Goal: Task Accomplishment & Management: Use online tool/utility

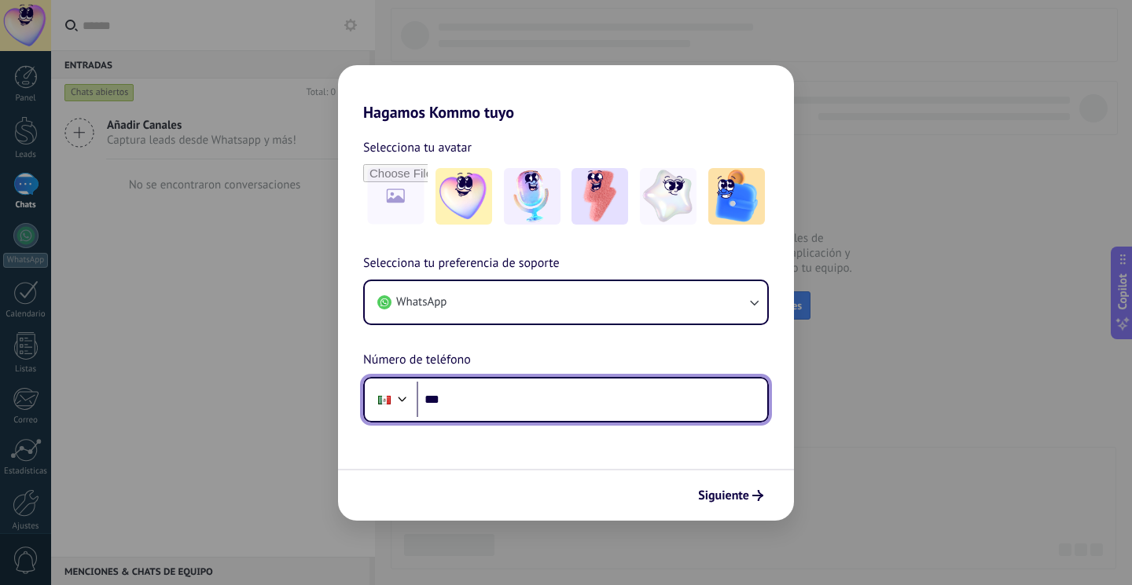
click at [619, 400] on input "***" at bounding box center [591, 400] width 350 height 36
type input "**********"
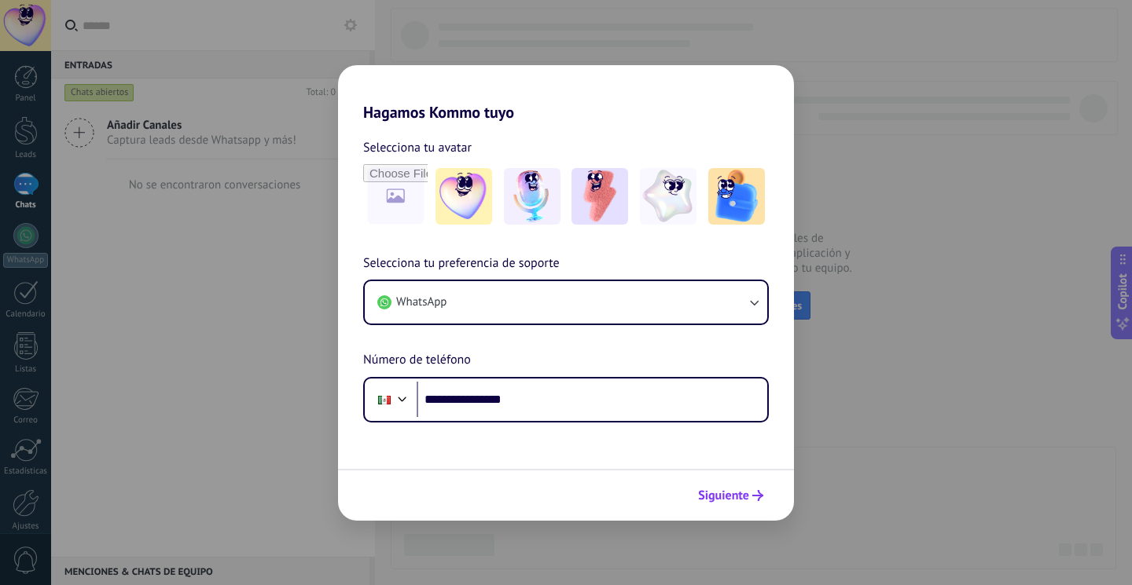
click at [722, 494] on span "Siguiente" at bounding box center [723, 495] width 51 height 11
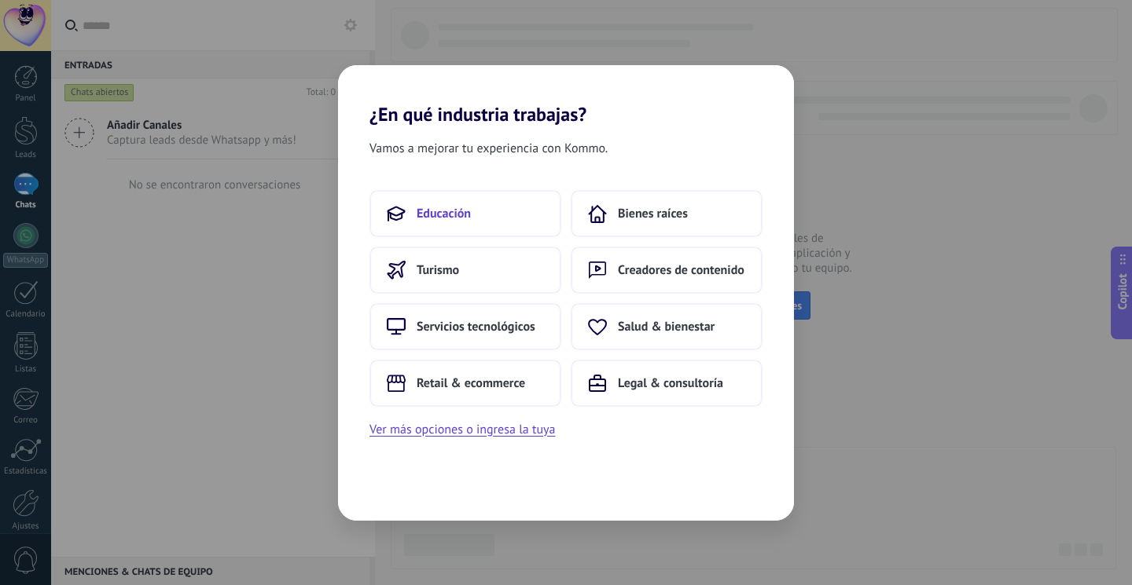
click at [511, 211] on button "Educación" at bounding box center [465, 213] width 192 height 47
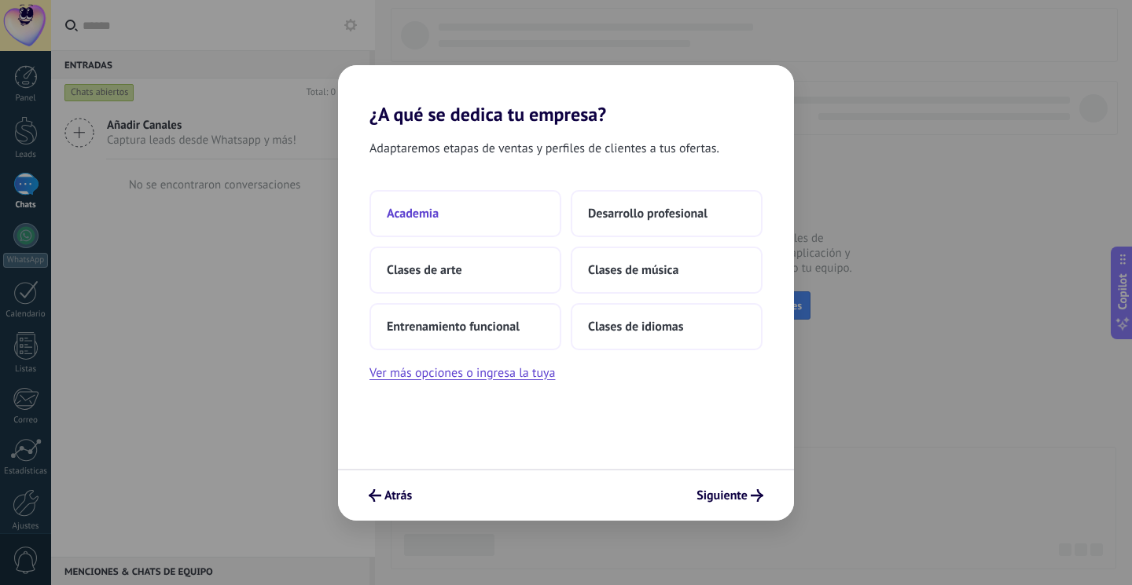
click at [509, 222] on button "Academia" at bounding box center [465, 213] width 192 height 47
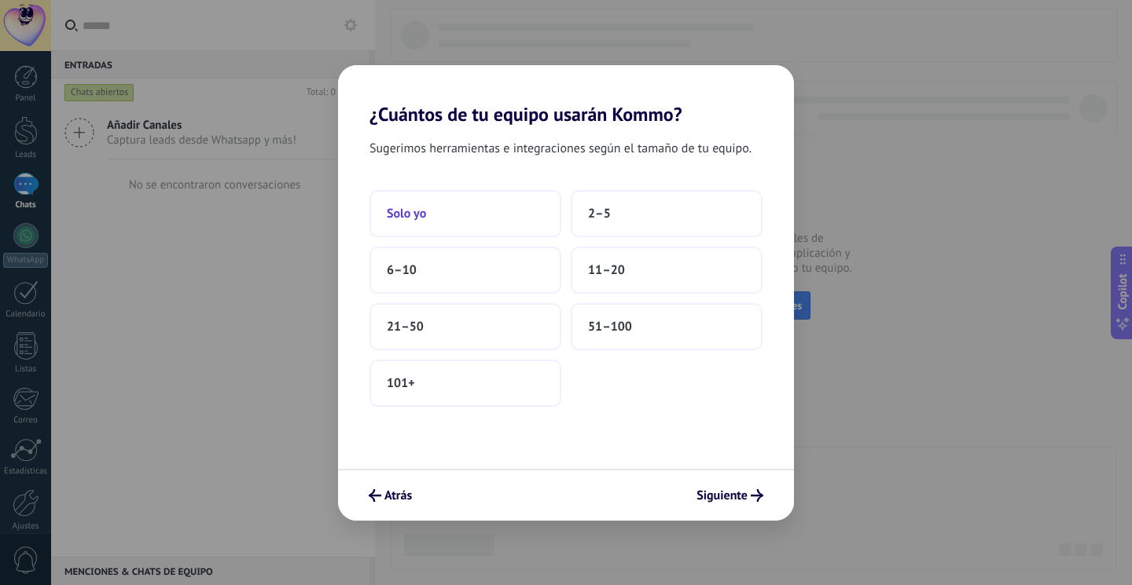
click at [516, 218] on button "Solo yo" at bounding box center [465, 213] width 192 height 47
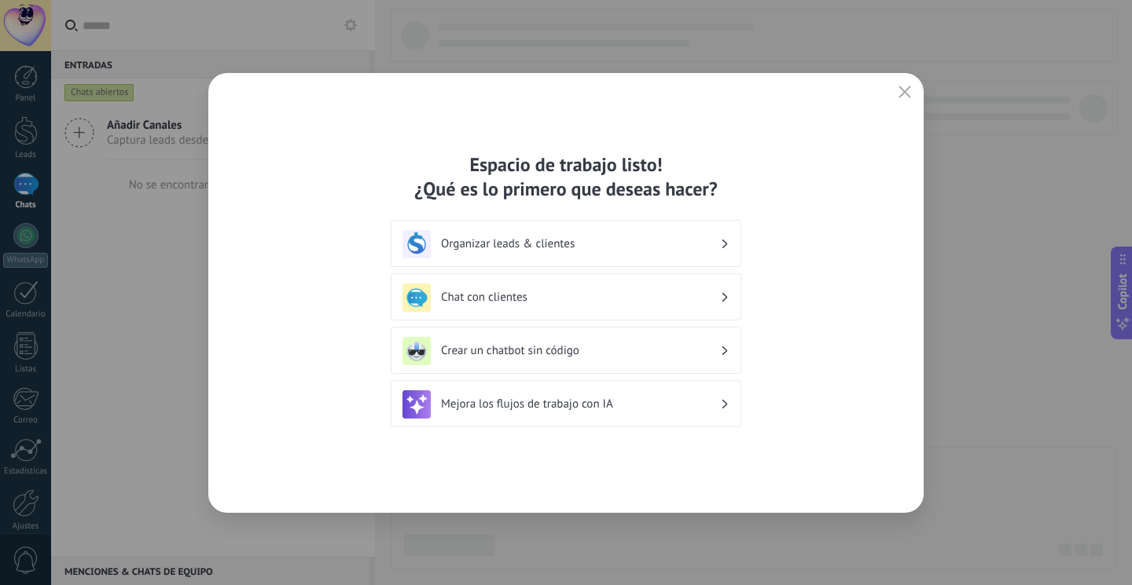
click at [718, 291] on h3 "Chat con clientes" at bounding box center [580, 297] width 279 height 15
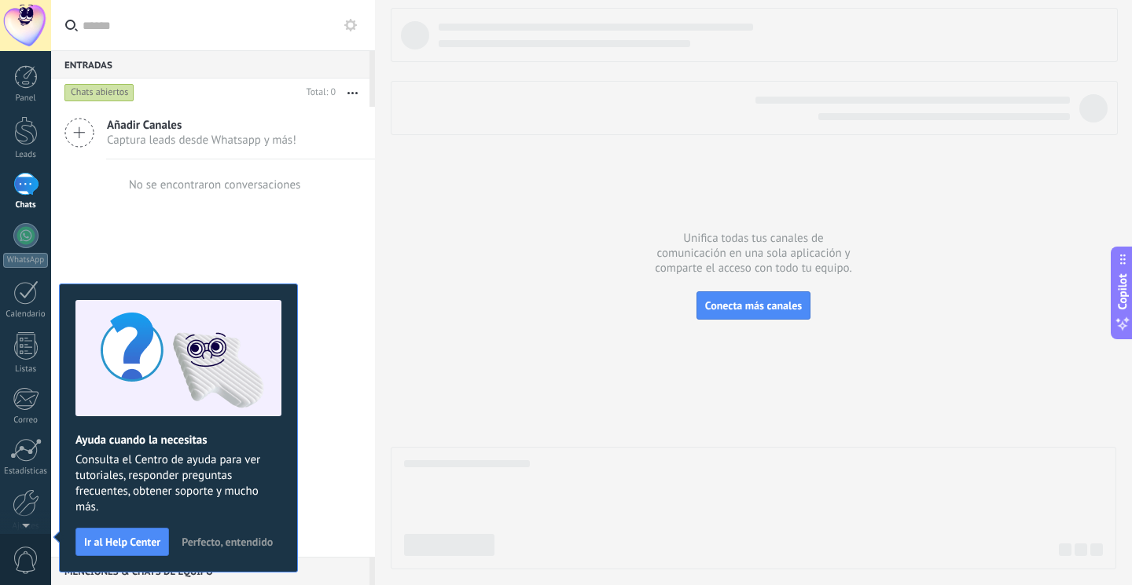
click at [80, 133] on use at bounding box center [79, 133] width 28 height 28
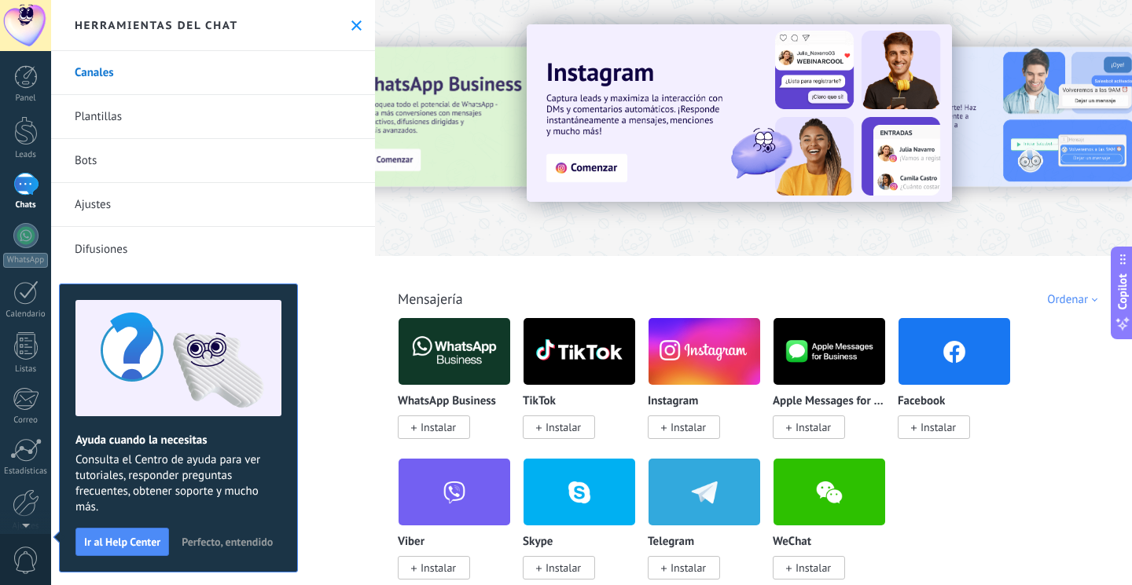
click at [325, 427] on div "Canales [GEOGRAPHIC_DATA] Bots Ajustes Difusiones" at bounding box center [213, 318] width 324 height 534
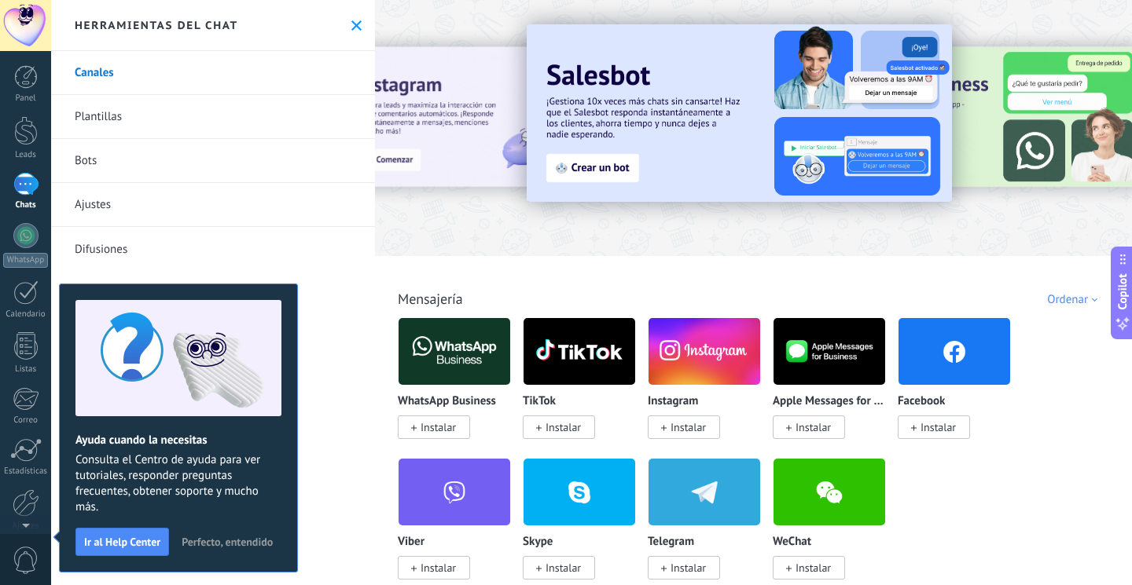
click at [451, 345] on img at bounding box center [454, 352] width 112 height 76
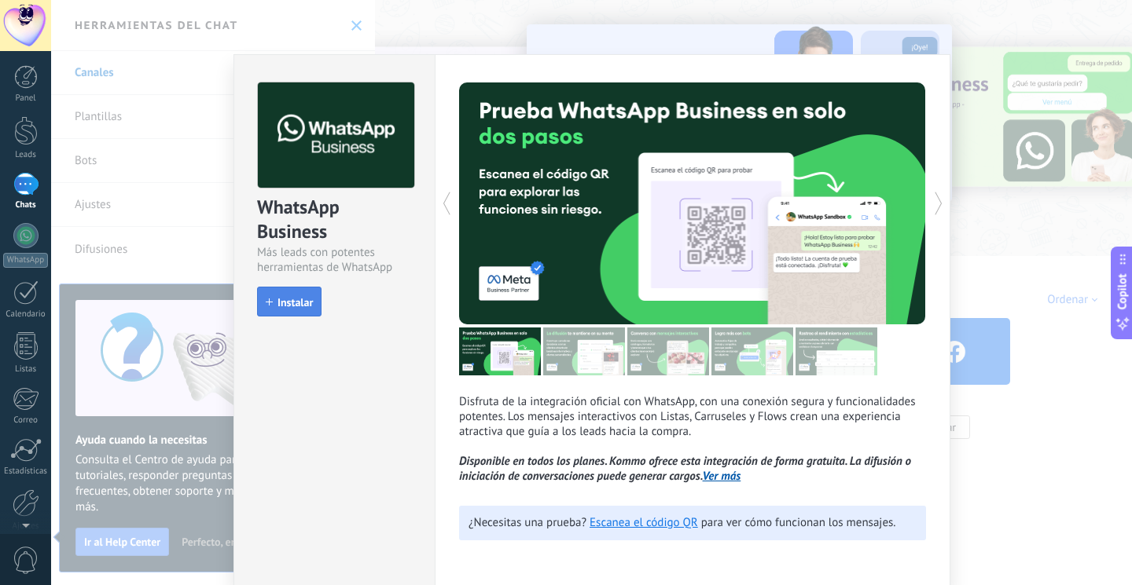
click at [308, 306] on span "Instalar" at bounding box center [294, 302] width 35 height 11
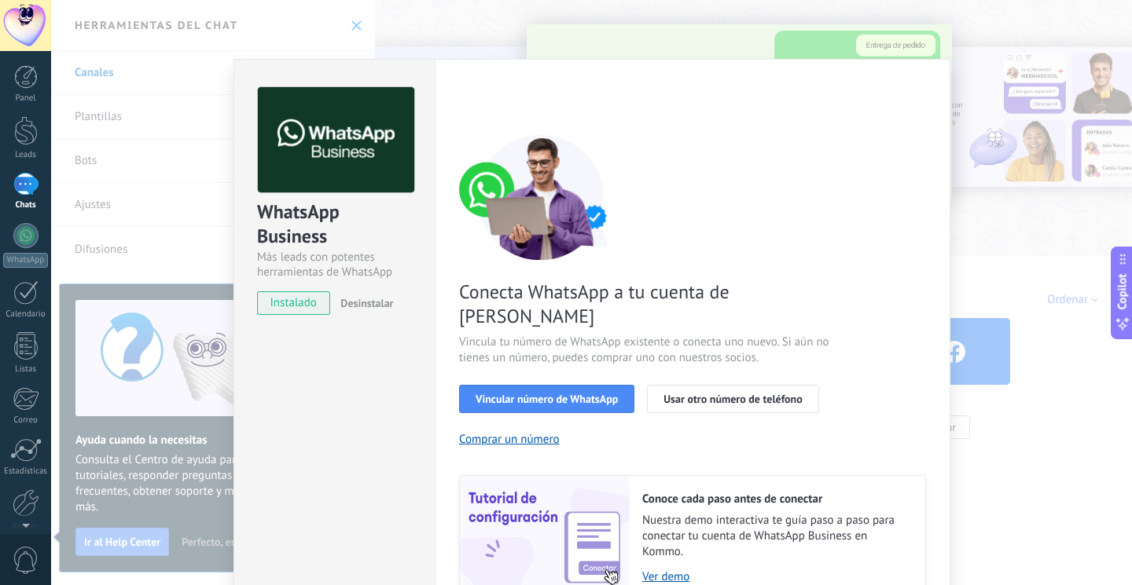
click at [608, 134] on div "< Volver 1 Seleccionar aplicación 2 Conectar Facebook 3 Finalizar configuración…" at bounding box center [692, 344] width 467 height 514
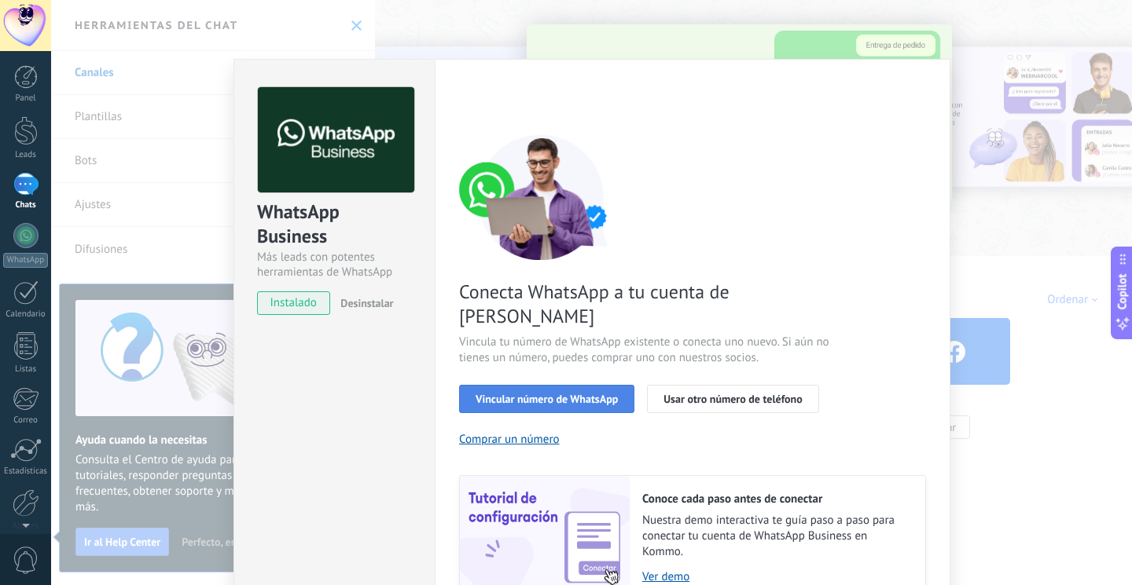
click at [586, 394] on span "Vincular número de WhatsApp" at bounding box center [546, 399] width 142 height 11
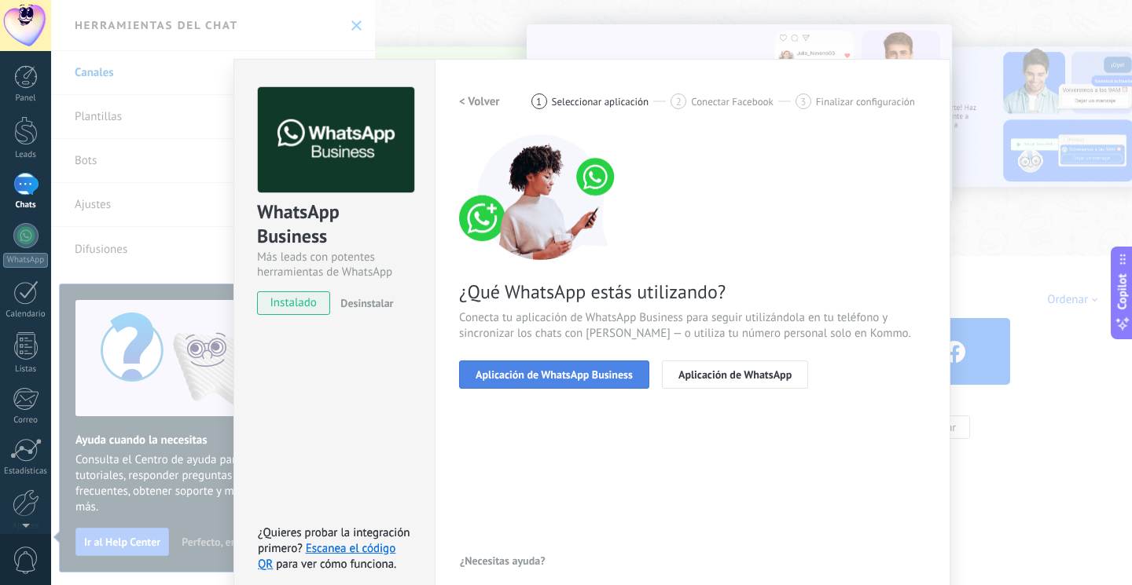
click at [605, 372] on span "Aplicación de WhatsApp Business" at bounding box center [553, 374] width 157 height 11
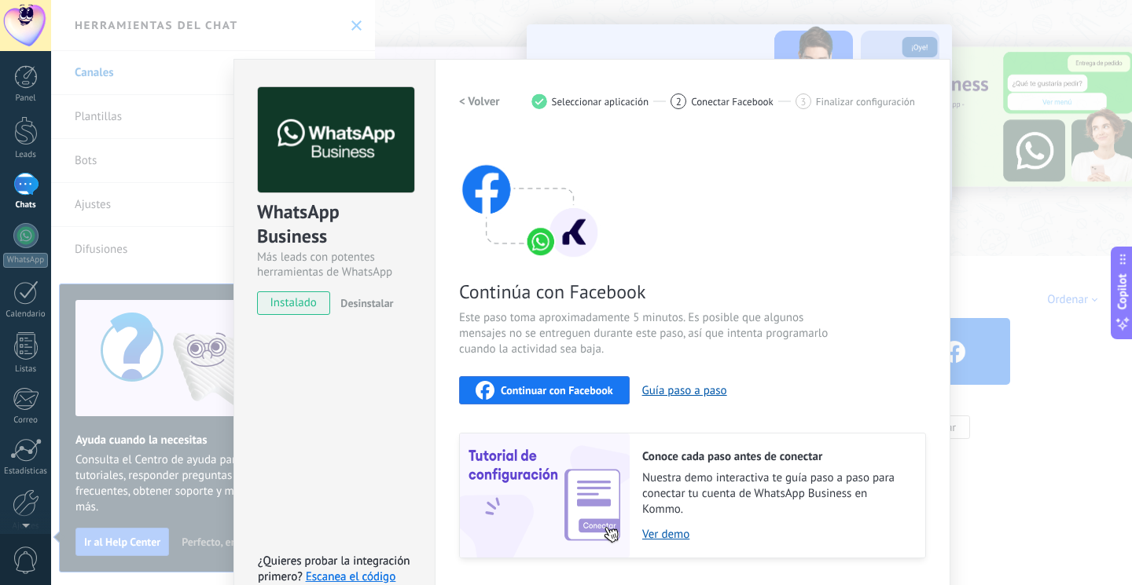
click at [397, 28] on div "WhatsApp Business Más leads con potentes herramientas de WhatsApp instalado Des…" at bounding box center [591, 292] width 1080 height 585
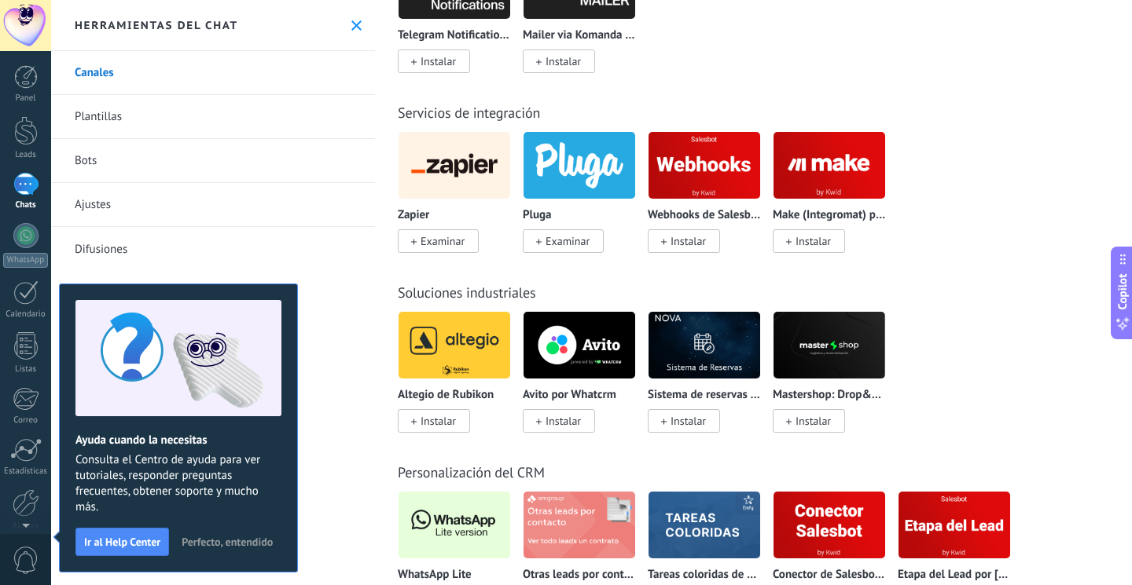
scroll to position [3588, 0]
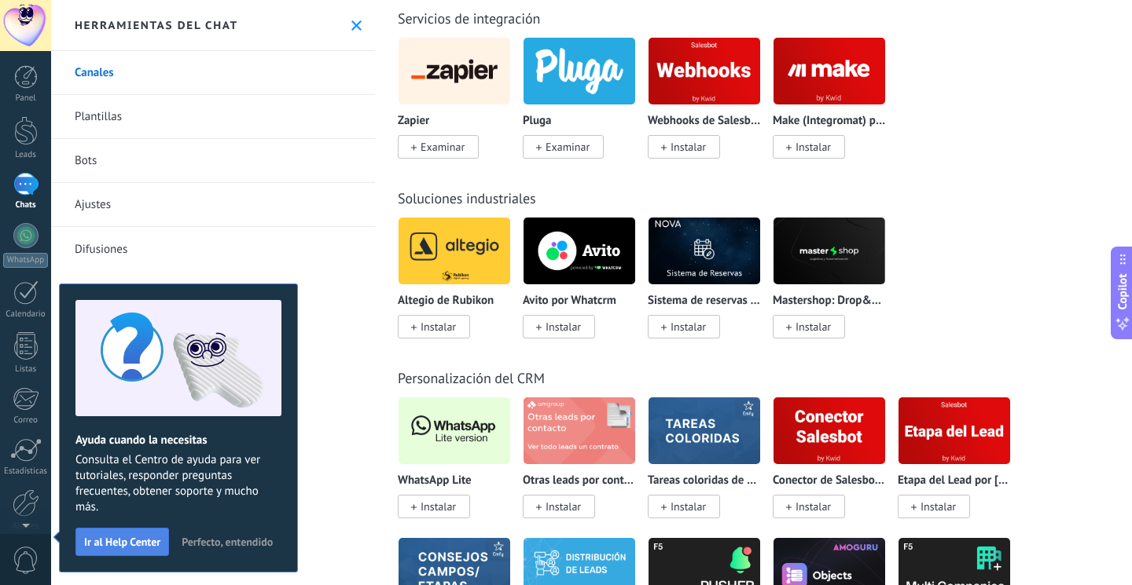
click at [163, 547] on button "Ir al Help Center" at bounding box center [122, 542] width 94 height 28
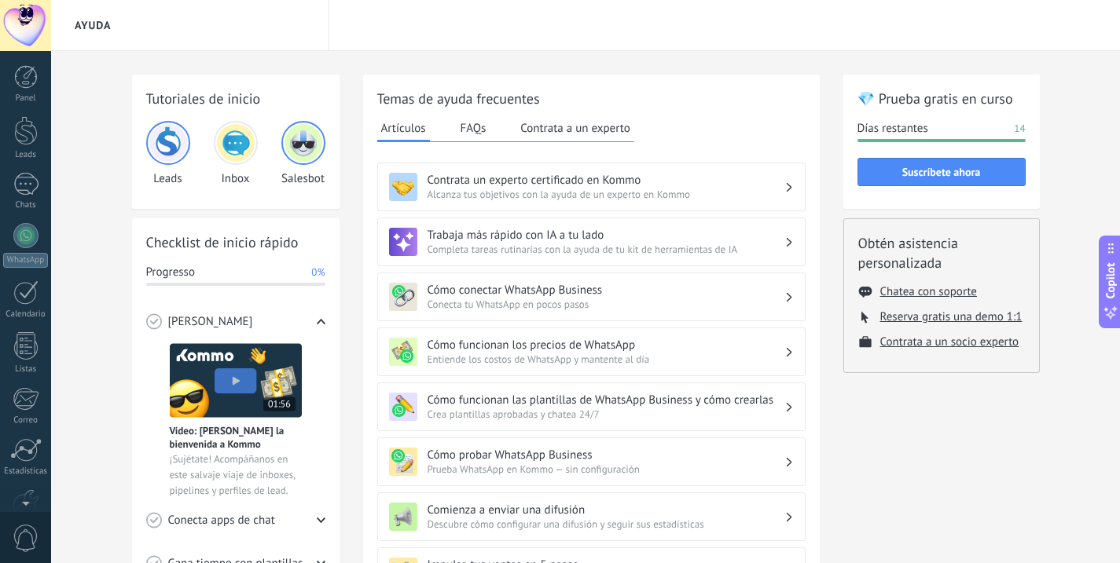
scroll to position [90, 0]
click at [26, 152] on div at bounding box center [25, 145] width 25 height 25
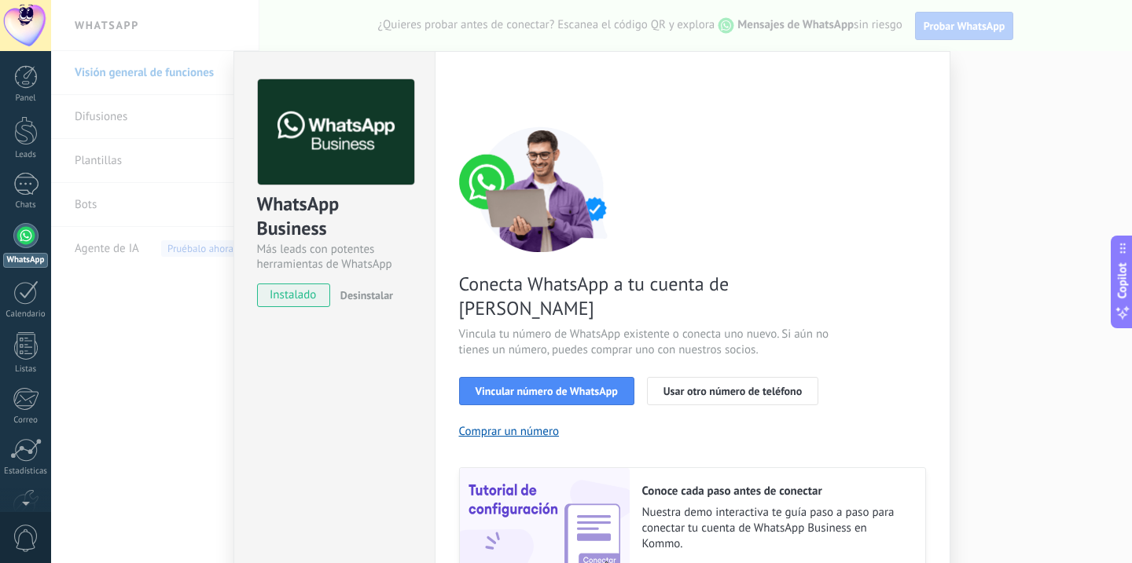
click at [295, 300] on span "instalado" at bounding box center [294, 296] width 72 height 24
click at [539, 377] on button "Vincular número de WhatsApp" at bounding box center [546, 391] width 175 height 28
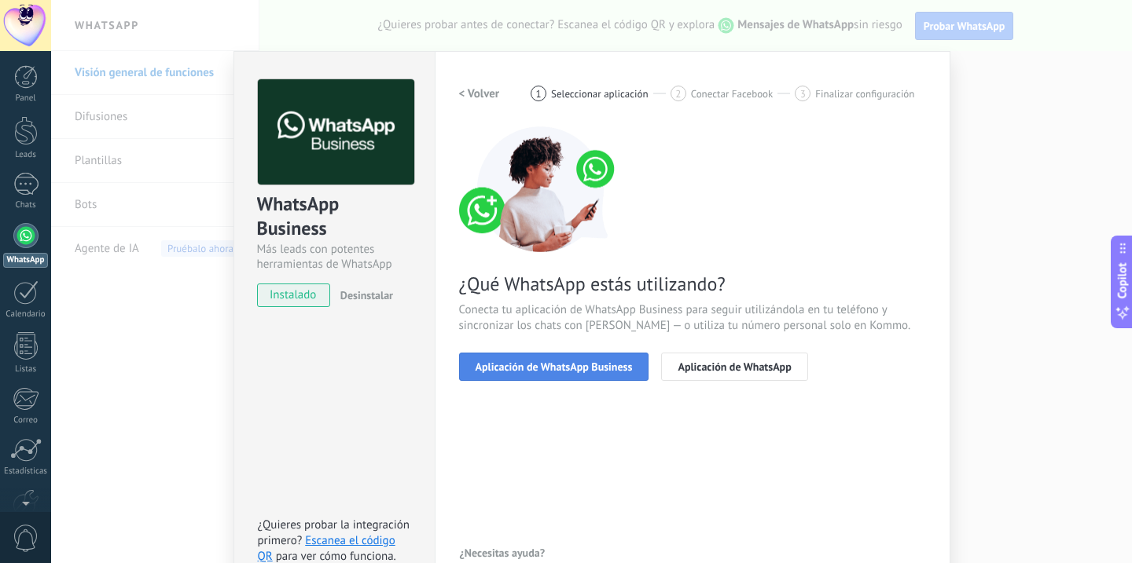
click at [552, 365] on span "Aplicación de WhatsApp Business" at bounding box center [553, 366] width 157 height 11
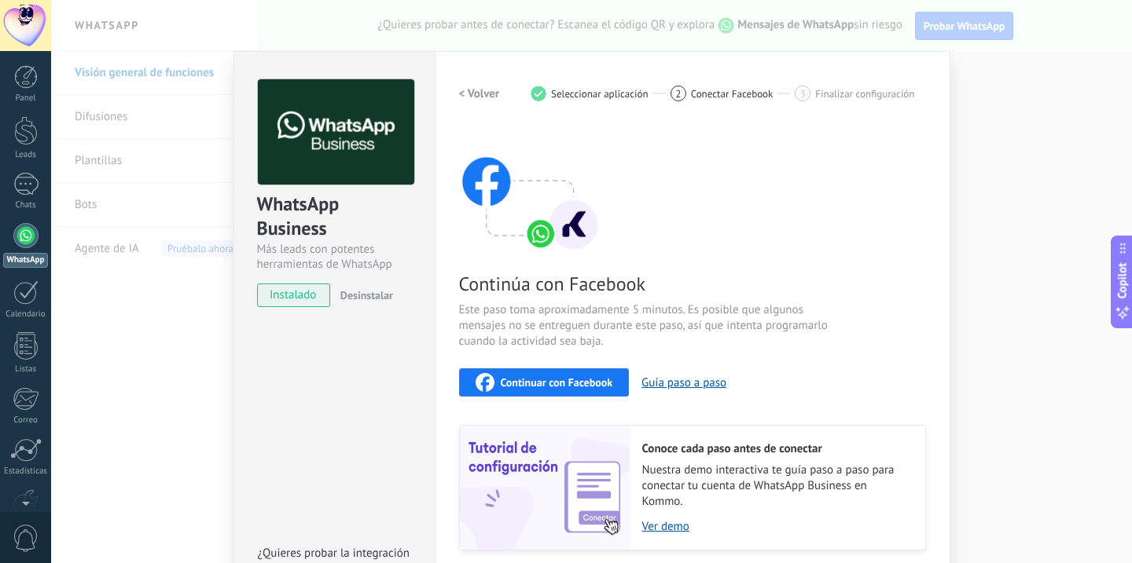
click at [589, 383] on span "Continuar con Facebook" at bounding box center [557, 382] width 112 height 11
click at [688, 379] on button "Guía paso a paso" at bounding box center [683, 383] width 85 height 15
click at [34, 248] on link "WhatsApp" at bounding box center [25, 245] width 51 height 45
click at [1014, 414] on div "WhatsApp Business Más leads con potentes herramientas de WhatsApp instalado Des…" at bounding box center [591, 281] width 1080 height 563
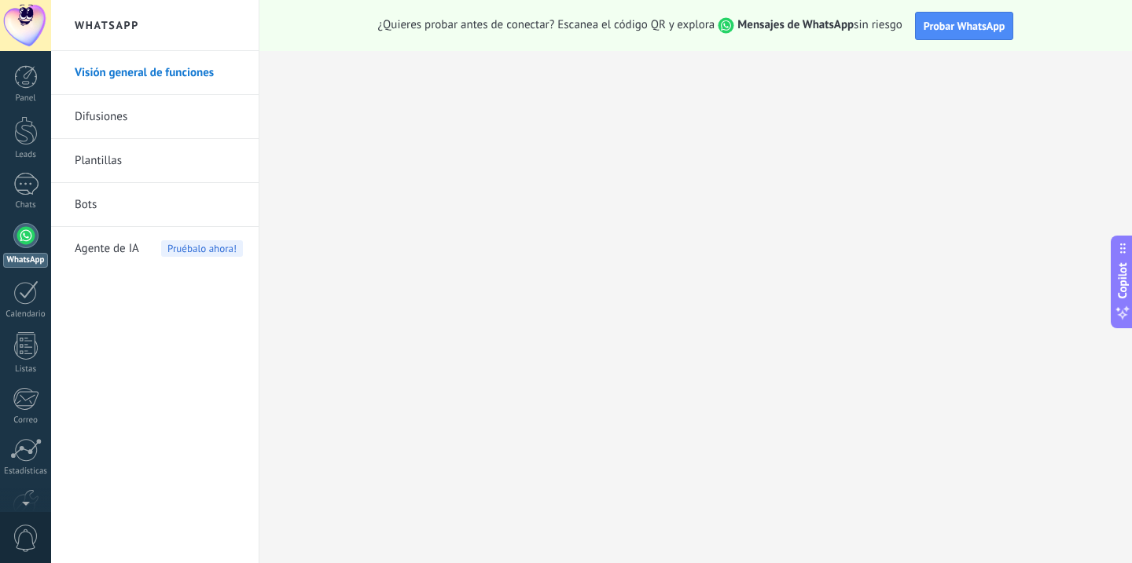
click at [180, 76] on link "Visión general de funciones" at bounding box center [159, 73] width 168 height 44
click at [981, 21] on span "Probar WhatsApp" at bounding box center [964, 26] width 82 height 14
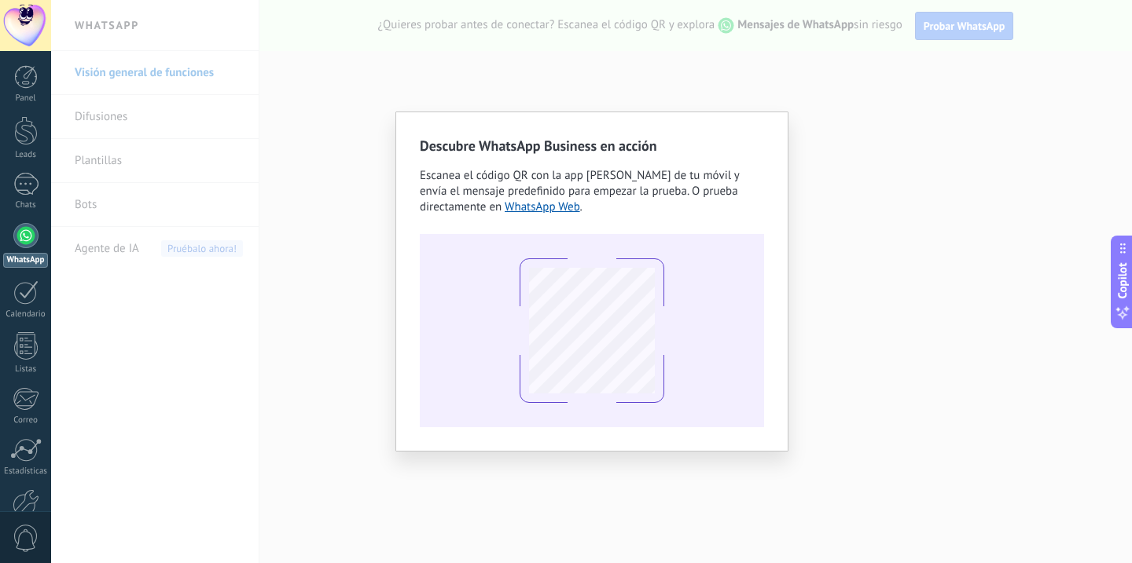
click at [1044, 168] on div "Descubre WhatsApp Business en acción Escanea el código QR con la app de cámara …" at bounding box center [591, 281] width 1080 height 563
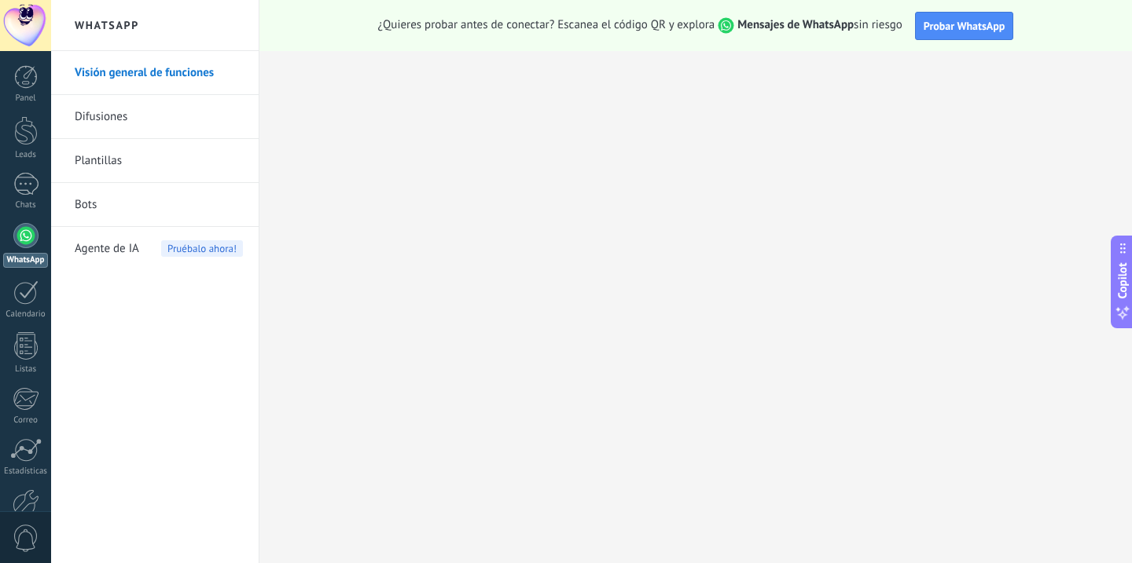
click at [168, 68] on link "Visión general de funciones" at bounding box center [159, 73] width 168 height 44
